Goal: Task Accomplishment & Management: Use online tool/utility

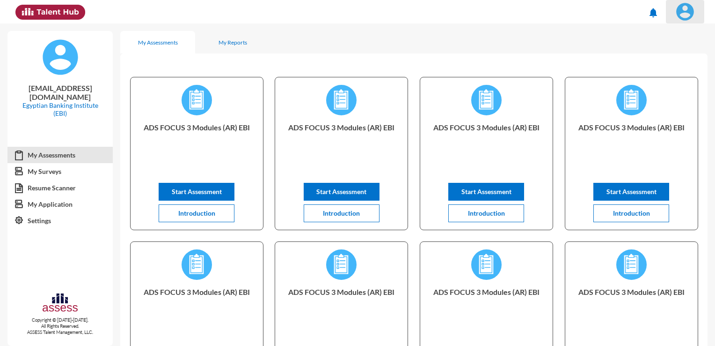
click at [692, 22] on button at bounding box center [685, 11] width 38 height 23
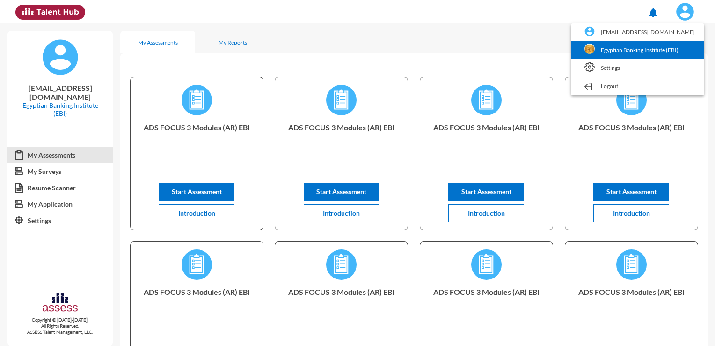
click at [641, 52] on link "Egyptian Banking Institute (EBI)" at bounding box center [638, 50] width 124 height 18
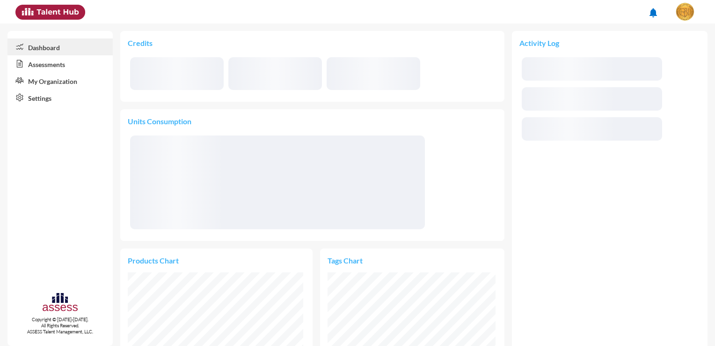
scroll to position [84, 168]
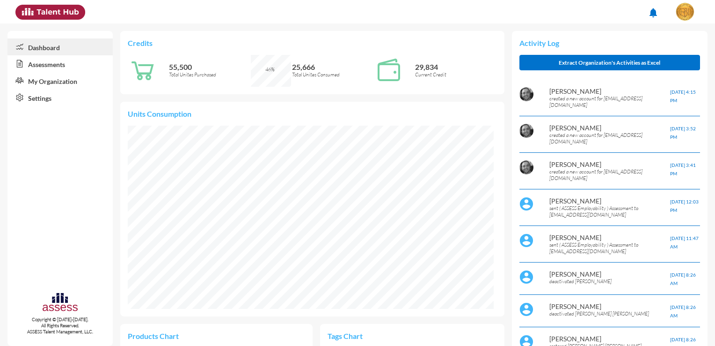
click at [78, 67] on link "Assessments" at bounding box center [59, 63] width 105 height 17
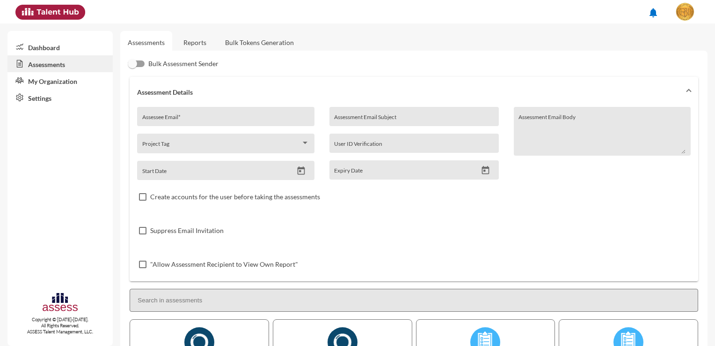
click at [230, 45] on link "Bulk Tokens Generation" at bounding box center [260, 42] width 84 height 23
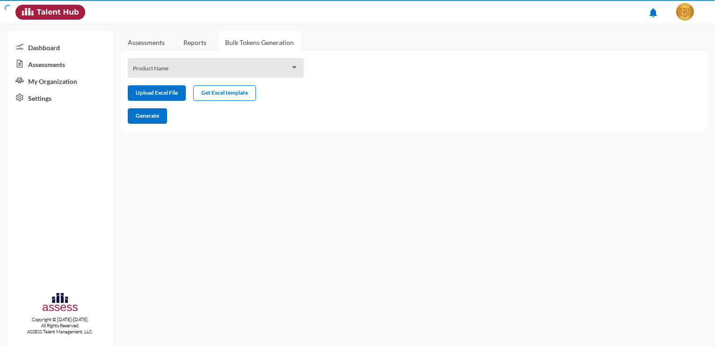
click at [182, 71] on span at bounding box center [212, 70] width 158 height 7
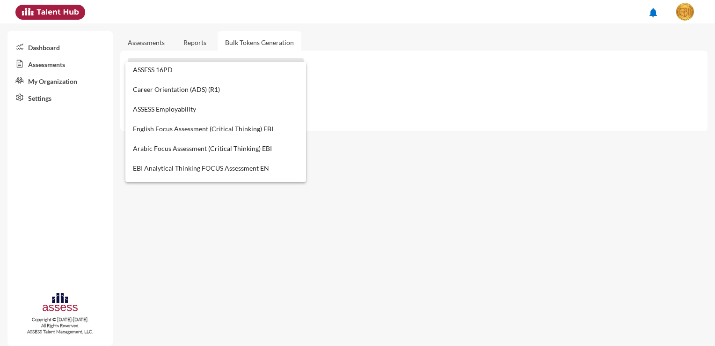
scroll to position [375, 0]
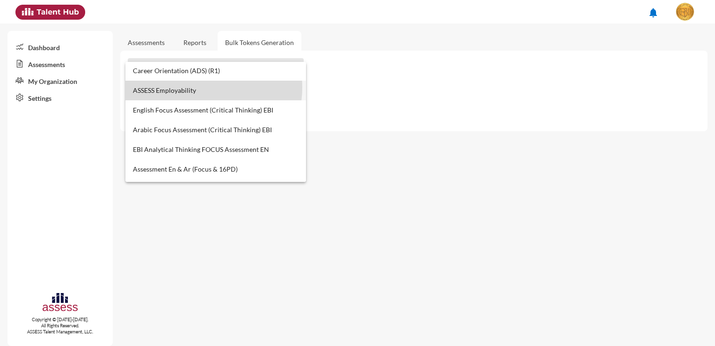
click at [197, 87] on span "ASSESS Employability" at bounding box center [216, 91] width 166 height 20
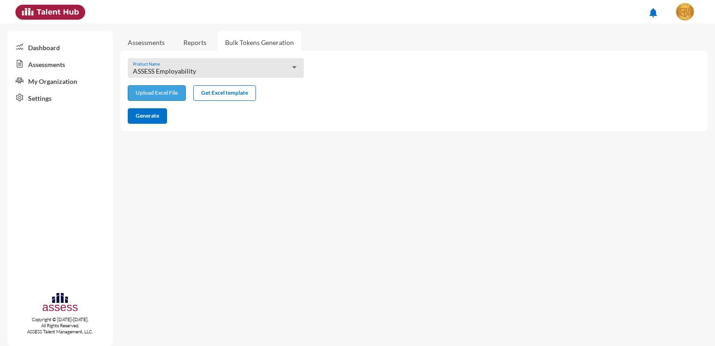
click at [163, 91] on input "file" at bounding box center [156, 94] width 57 height 10
type input "C:\fakepath\excel (11).xlsx"
click at [150, 114] on span "Generate" at bounding box center [147, 115] width 23 height 7
